Goal: Task Accomplishment & Management: Use online tool/utility

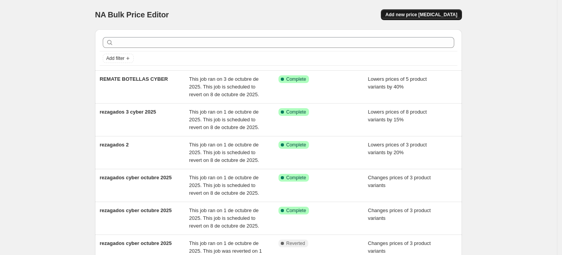
click at [427, 17] on span "Add new price [MEDICAL_DATA]" at bounding box center [422, 15] width 72 height 6
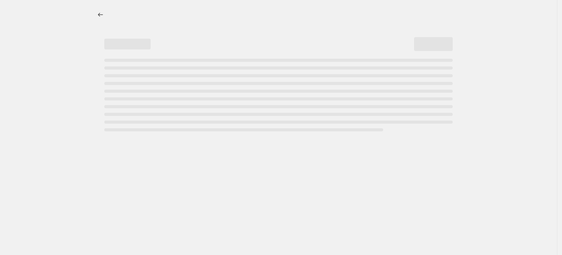
select select "percentage"
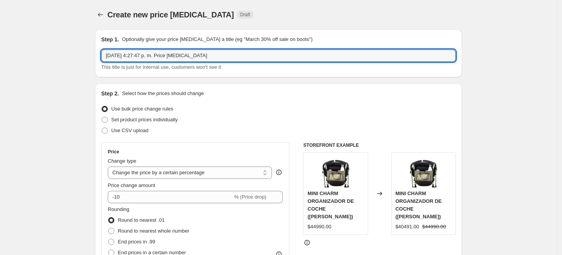
drag, startPoint x: 242, startPoint y: 54, endPoint x: 65, endPoint y: 60, distance: 177.1
type input "alargue libros"
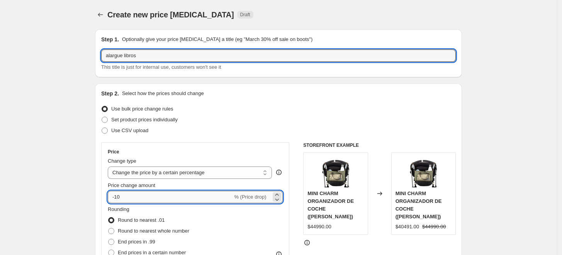
click at [122, 196] on input "-10" at bounding box center [170, 197] width 125 height 12
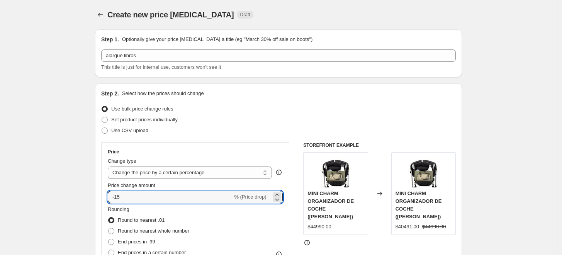
type input "-15"
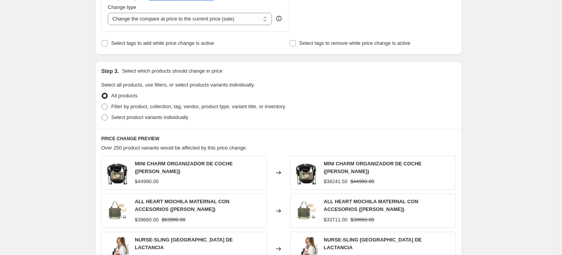
scroll to position [300, 0]
click at [117, 106] on span "Filter by product, collection, tag, vendor, product type, variant title, or inv…" at bounding box center [198, 106] width 174 height 6
click at [102, 104] on input "Filter by product, collection, tag, vendor, product type, variant title, or inv…" at bounding box center [102, 103] width 0 height 0
radio input "true"
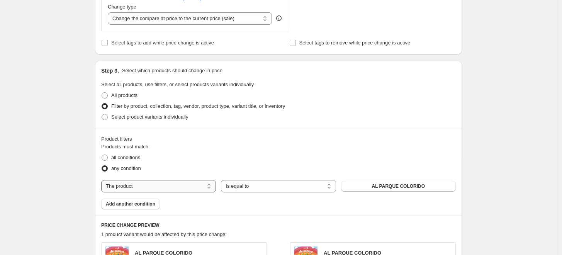
click at [207, 183] on select "The product The product's collection The product's tag The product's vendor The…" at bounding box center [158, 186] width 115 height 12
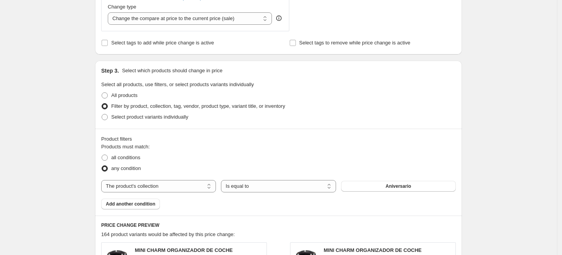
click at [371, 189] on button "Aniversario" at bounding box center [398, 186] width 115 height 11
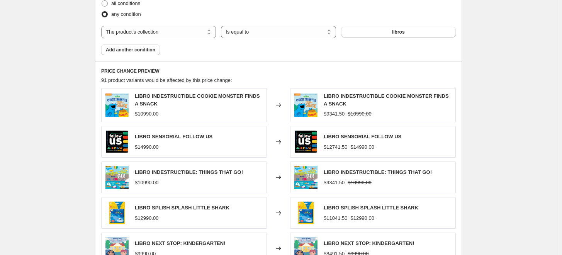
scroll to position [392, 0]
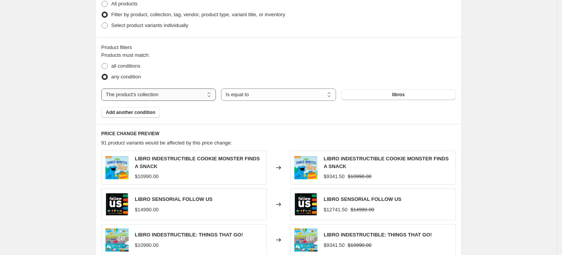
click at [187, 99] on select "The product The product's collection The product's tag The product's vendor The…" at bounding box center [158, 94] width 115 height 12
select select "product"
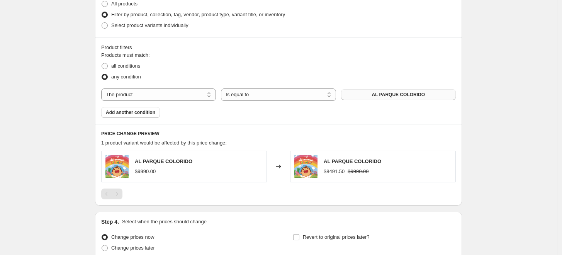
click at [386, 97] on span "AL PARQUE COLORIDO" at bounding box center [398, 95] width 53 height 6
click at [142, 114] on span "Add another condition" at bounding box center [130, 112] width 49 height 6
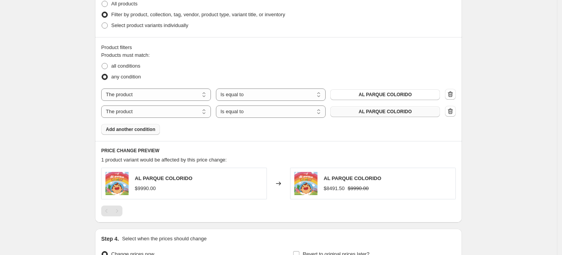
click at [410, 114] on span "AL PARQUE COLORIDO" at bounding box center [385, 112] width 53 height 6
click at [150, 114] on select "The product The product's collection The product's tag The product's vendor The…" at bounding box center [156, 111] width 110 height 12
select select "vendor"
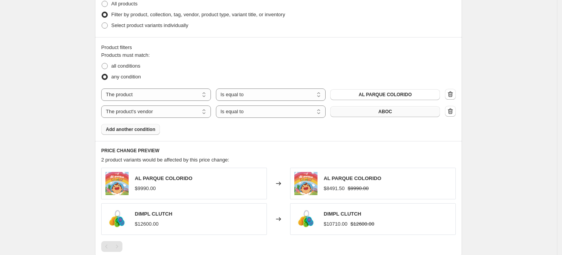
click at [340, 112] on button "ABOC" at bounding box center [385, 111] width 110 height 11
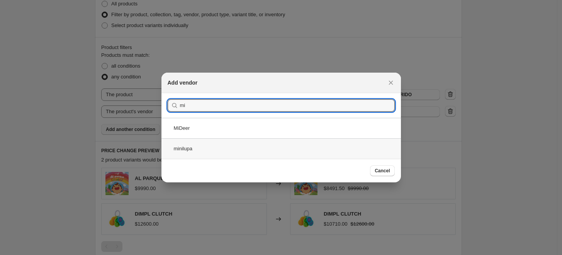
type input "mi"
click at [218, 150] on div "minilupa" at bounding box center [282, 148] width 240 height 20
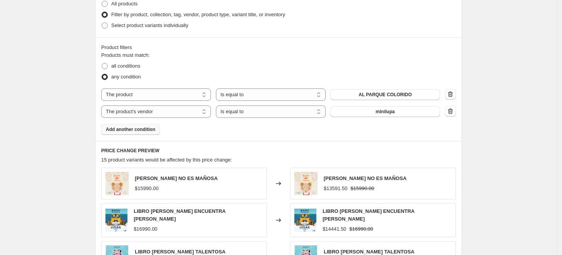
click at [127, 130] on span "Add another condition" at bounding box center [130, 129] width 49 height 6
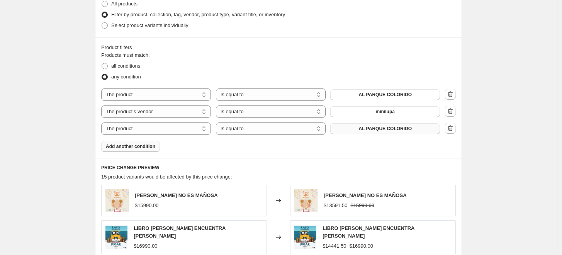
click at [346, 129] on button "AL PARQUE COLORIDO" at bounding box center [385, 128] width 110 height 11
click at [164, 126] on select "The product The product's collection The product's tag The product's vendor The…" at bounding box center [156, 128] width 110 height 12
select select "vendor"
click at [373, 131] on button "ABOC" at bounding box center [385, 128] width 110 height 11
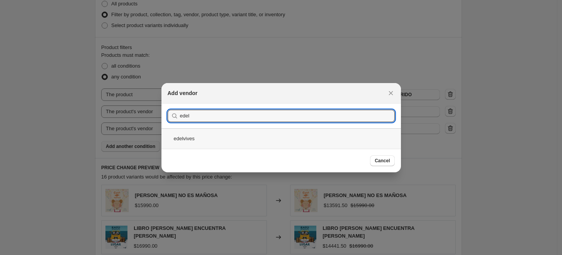
type input "edel"
click at [200, 141] on div "edelvives" at bounding box center [282, 138] width 240 height 20
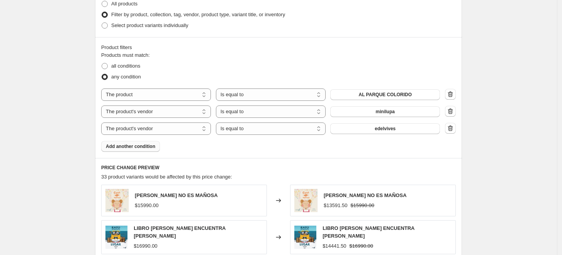
click at [138, 149] on span "Add another condition" at bounding box center [130, 146] width 49 height 6
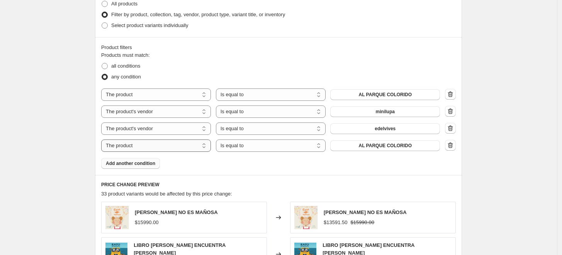
click at [151, 144] on select "The product The product's collection The product's tag The product's vendor The…" at bounding box center [156, 145] width 110 height 12
click at [352, 145] on button "AL PARQUE COLORIDO" at bounding box center [385, 145] width 110 height 11
click at [174, 146] on select "The product The product's collection The product's tag The product's vendor The…" at bounding box center [156, 145] width 110 height 12
select select "vendor"
click at [380, 148] on button "ABOC" at bounding box center [385, 145] width 110 height 11
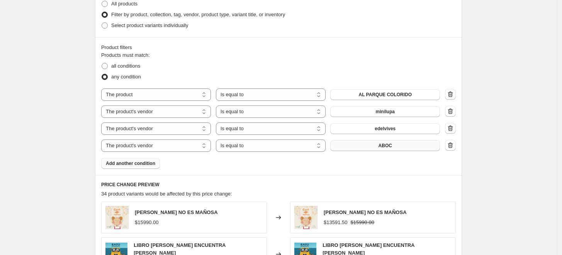
scroll to position [0, 0]
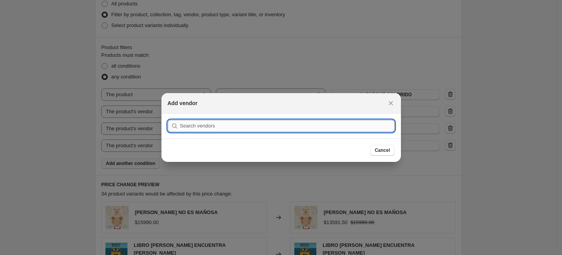
type input "m"
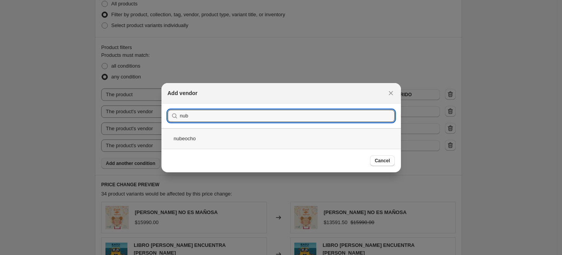
type input "nub"
click at [208, 138] on div "nubeocho" at bounding box center [282, 138] width 240 height 20
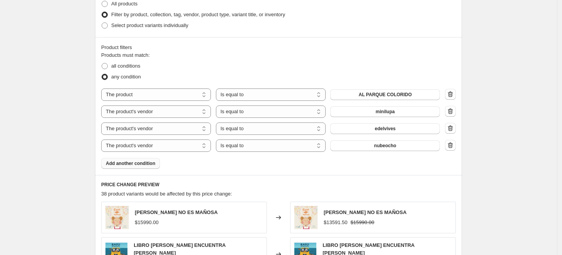
click at [130, 164] on span "Add another condition" at bounding box center [130, 163] width 49 height 6
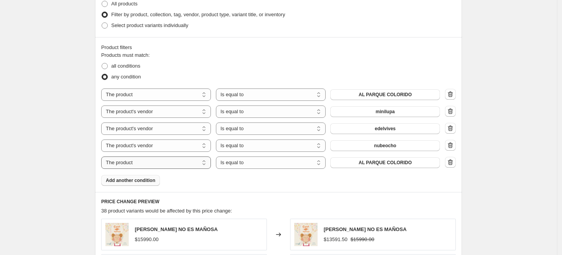
click at [149, 162] on select "The product The product's collection The product's tag The product's vendor The…" at bounding box center [156, 162] width 110 height 12
select select "vendor"
click at [365, 163] on button "ABOC" at bounding box center [385, 162] width 110 height 11
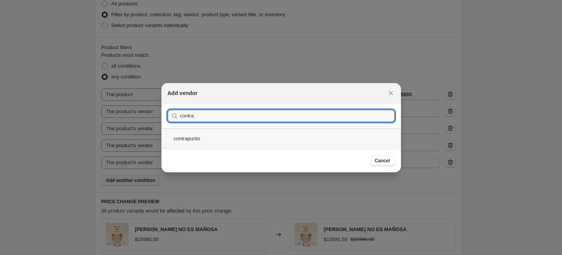
type input "contra"
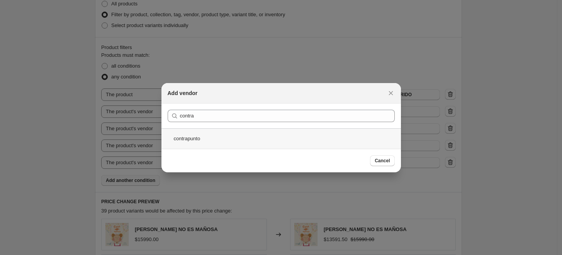
click at [213, 137] on div "contrapunto" at bounding box center [282, 138] width 240 height 20
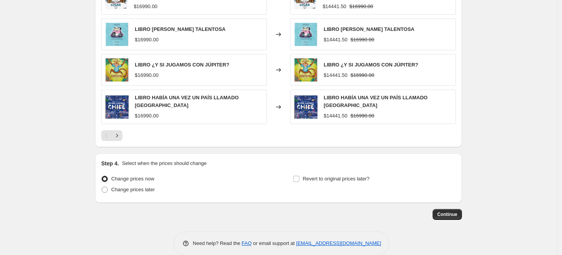
scroll to position [672, 0]
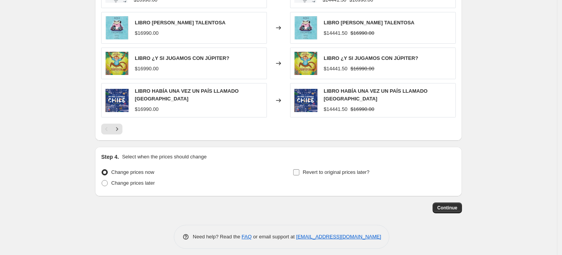
click at [318, 169] on span "Revert to original prices later?" at bounding box center [336, 172] width 67 height 6
click at [299, 169] on input "Revert to original prices later?" at bounding box center [296, 172] width 6 height 6
checkbox input "true"
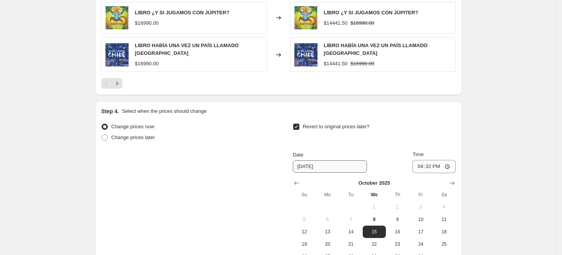
scroll to position [758, 0]
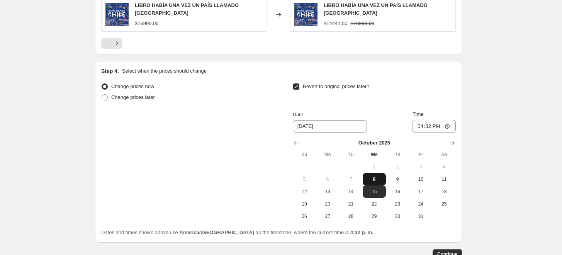
click at [374, 176] on span "8" at bounding box center [374, 179] width 17 height 6
type input "[DATE]"
click at [433, 121] on input "16:32" at bounding box center [434, 126] width 43 height 13
type input "23:59"
click at [453, 252] on button "Continue" at bounding box center [447, 254] width 29 height 11
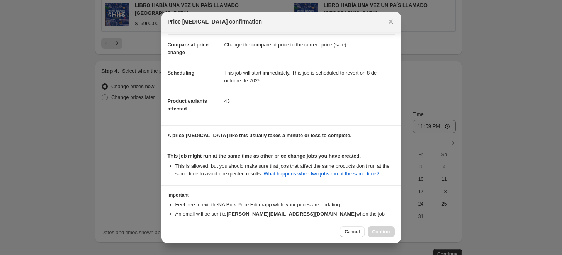
scroll to position [77, 0]
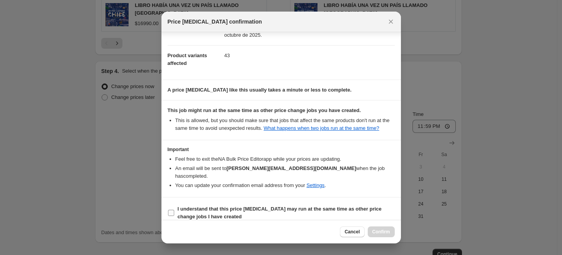
click at [172, 210] on input "I understand that this price change job may run at the same time as other price…" at bounding box center [171, 213] width 6 height 6
checkbox input "true"
click at [388, 234] on span "Confirm" at bounding box center [381, 232] width 18 height 6
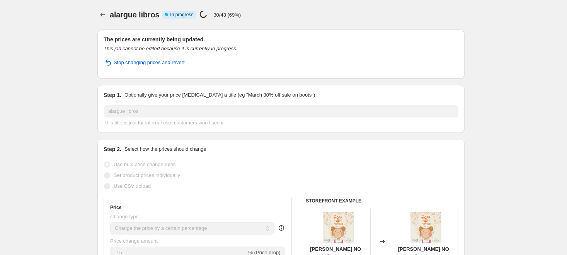
select select "percentage"
select select "vendor"
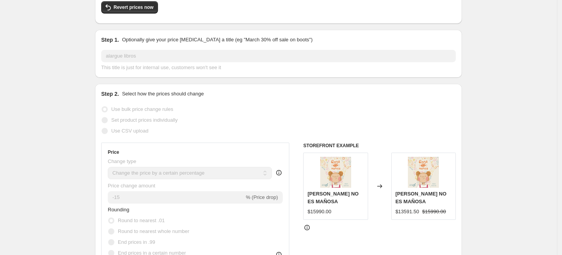
scroll to position [86, 0]
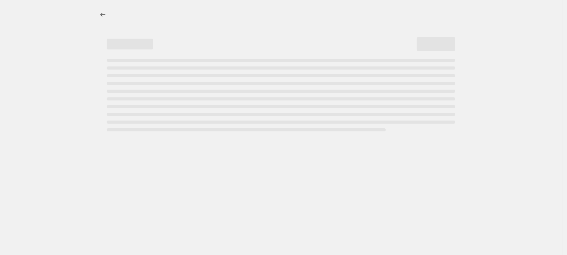
select select "percentage"
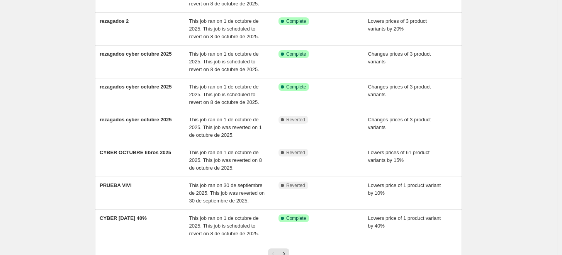
scroll to position [172, 0]
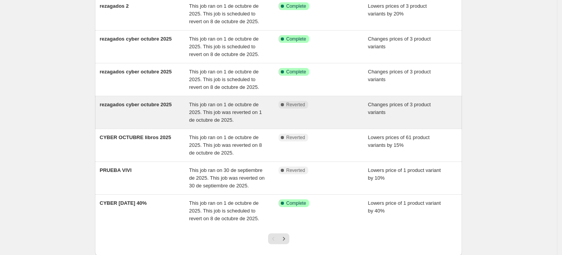
click at [192, 117] on span "This job ran on 1 de octubre de 2025. This job was reverted on 1 de octubre de …" at bounding box center [225, 112] width 73 height 21
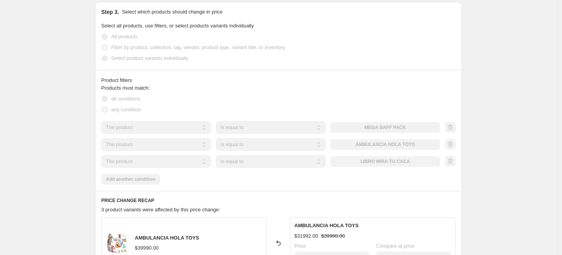
scroll to position [300, 0]
